Goal: Information Seeking & Learning: Learn about a topic

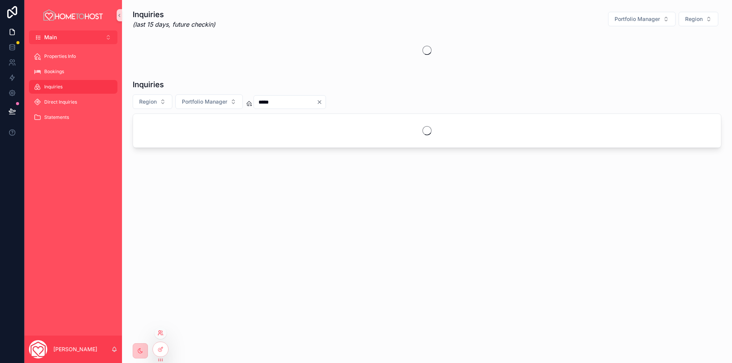
click at [159, 331] on icon at bounding box center [160, 332] width 2 height 2
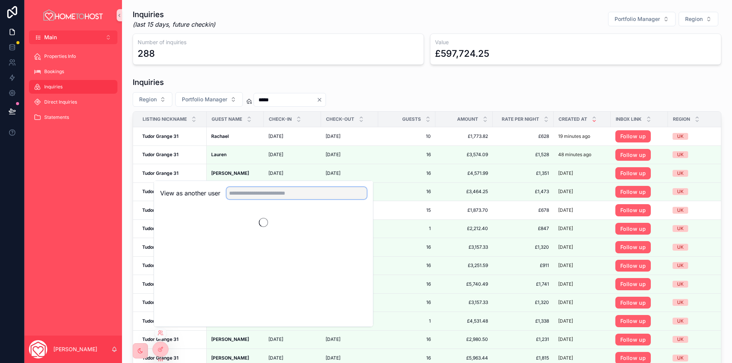
click at [282, 195] on input "text" at bounding box center [297, 193] width 140 height 12
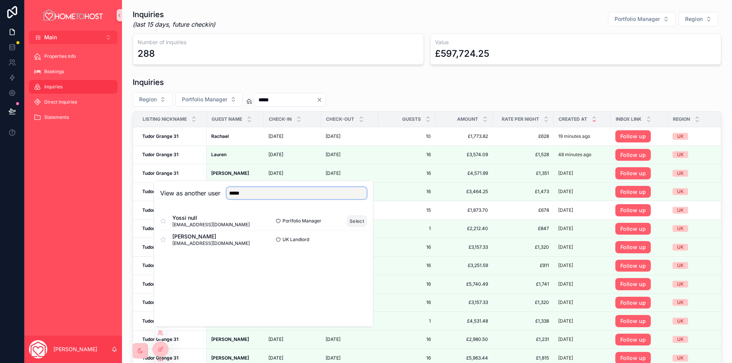
type input "*****"
click at [360, 221] on button "Select" at bounding box center [357, 221] width 20 height 11
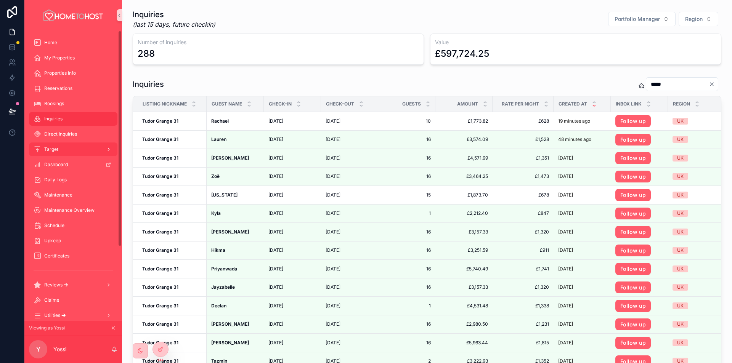
click at [69, 147] on div "Target" at bounding box center [73, 149] width 79 height 12
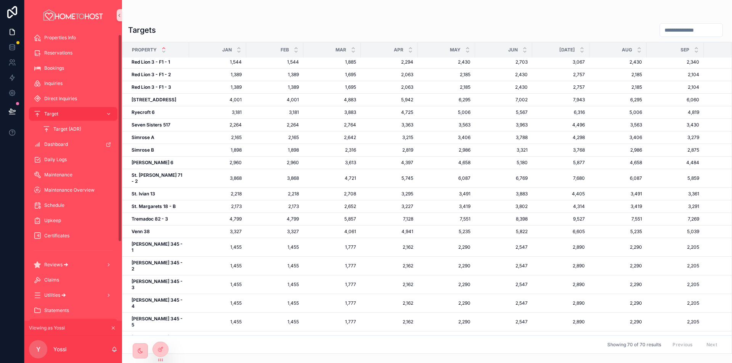
scroll to position [115, 0]
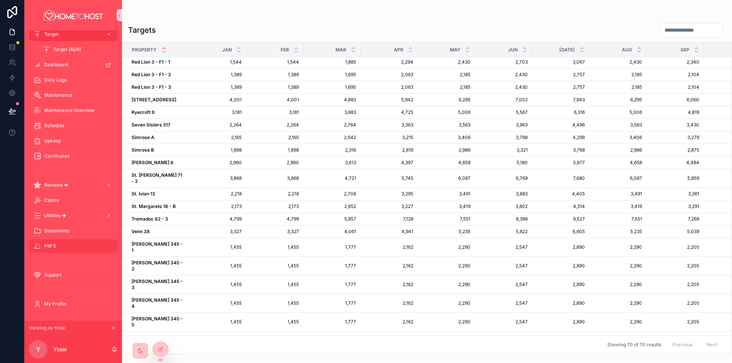
click at [69, 249] on div "PM'S" at bounding box center [73, 246] width 79 height 12
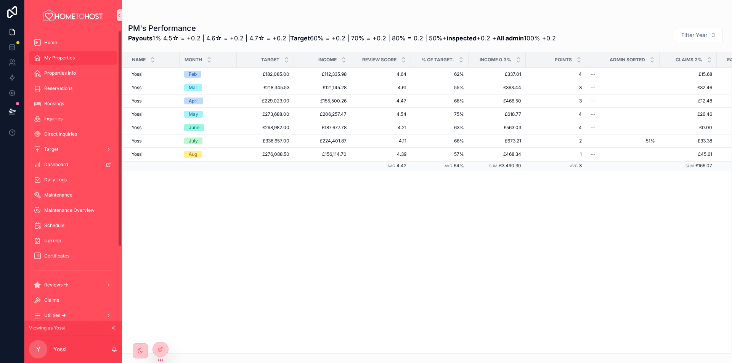
click at [74, 61] on div "My Properties" at bounding box center [73, 58] width 79 height 12
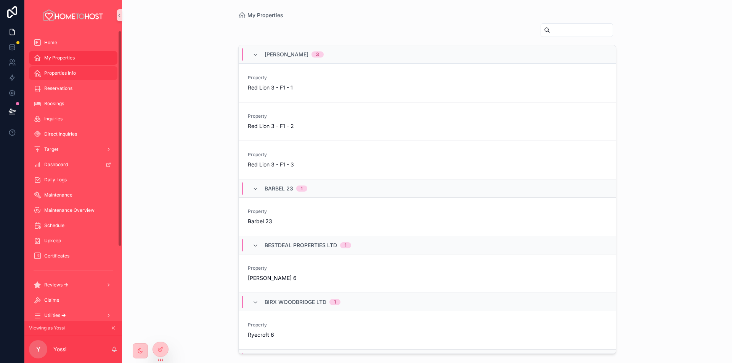
click at [66, 75] on span "Properties Info" at bounding box center [60, 73] width 32 height 6
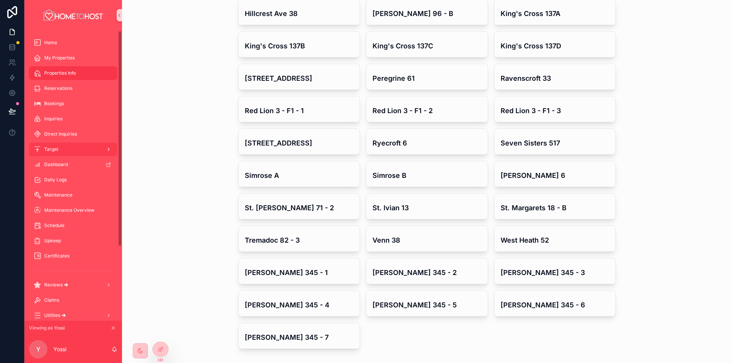
click at [67, 143] on link "Target" at bounding box center [73, 150] width 88 height 14
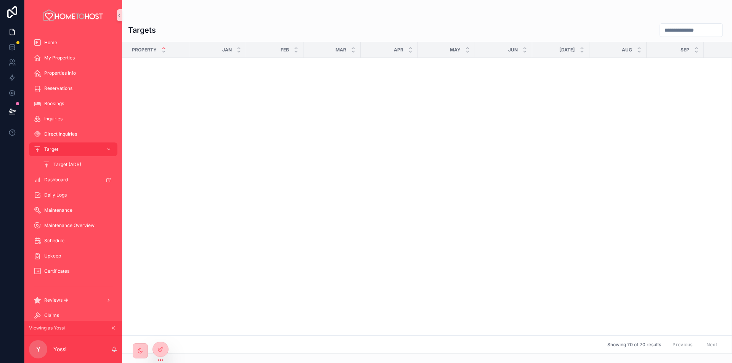
scroll to position [631, 0]
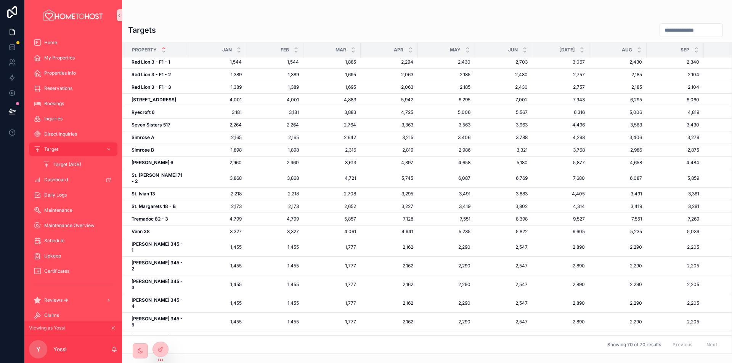
drag, startPoint x: 621, startPoint y: 326, endPoint x: 627, endPoint y: 326, distance: 6.5
click at [627, 346] on span "237,059" at bounding box center [633, 349] width 17 height 6
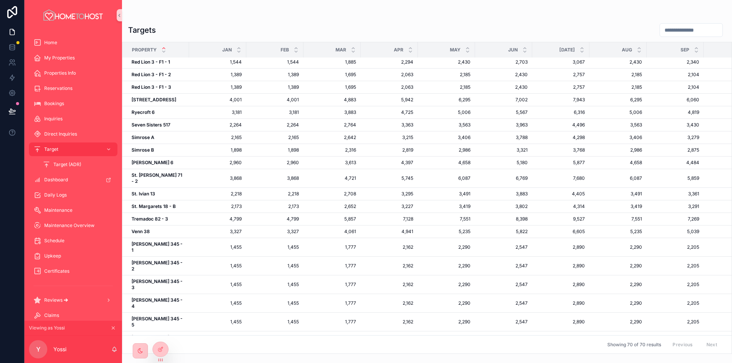
click at [627, 346] on span "237,059" at bounding box center [633, 349] width 17 height 6
click at [151, 163] on strong "Spencer 6" at bounding box center [153, 163] width 42 height 6
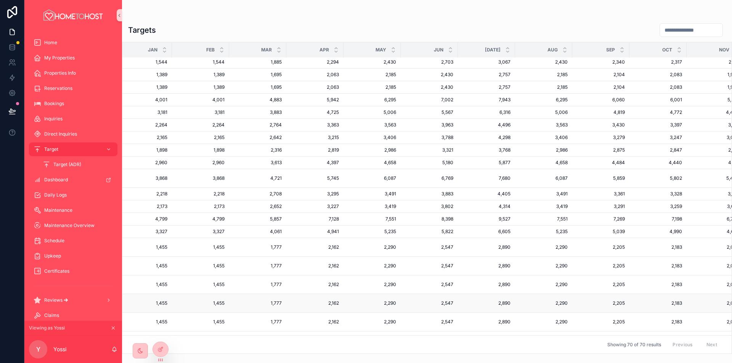
scroll to position [631, 155]
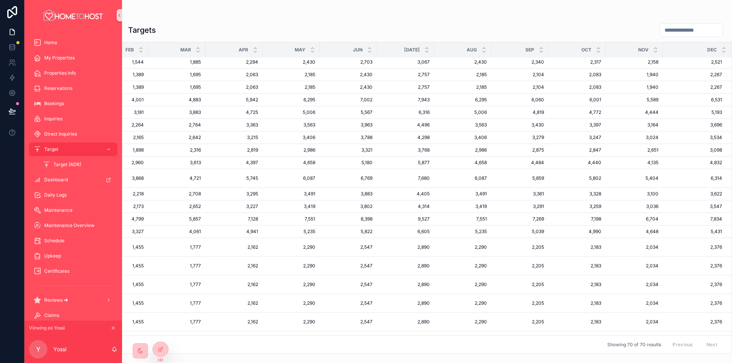
click at [415, 346] on span "299,117" at bounding box center [422, 349] width 15 height 6
click at [418, 346] on span "299,117" at bounding box center [422, 349] width 15 height 6
click at [476, 344] on td "Sum 237,059" at bounding box center [462, 349] width 57 height 10
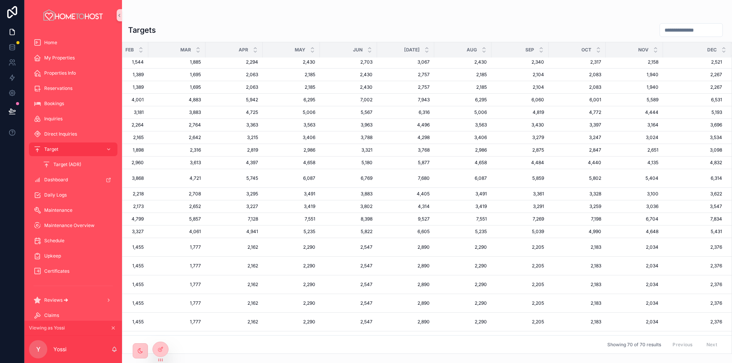
click at [474, 346] on span "237,059" at bounding box center [478, 349] width 17 height 6
click at [482, 344] on td "Sum 237,059" at bounding box center [462, 349] width 57 height 10
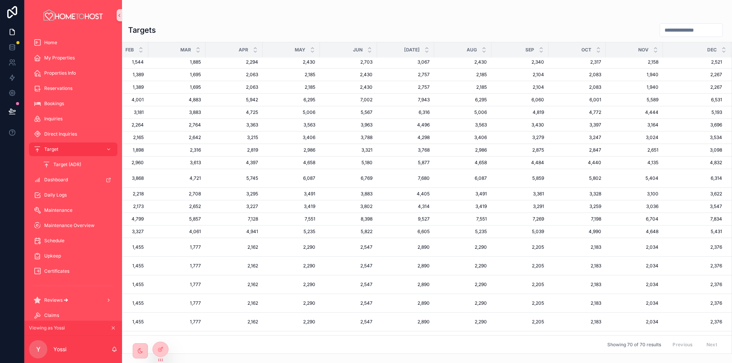
click at [482, 344] on td "Sum 237,059" at bounding box center [462, 349] width 57 height 10
click at [536, 346] on span "228,212" at bounding box center [536, 349] width 16 height 6
